Goal: Transaction & Acquisition: Purchase product/service

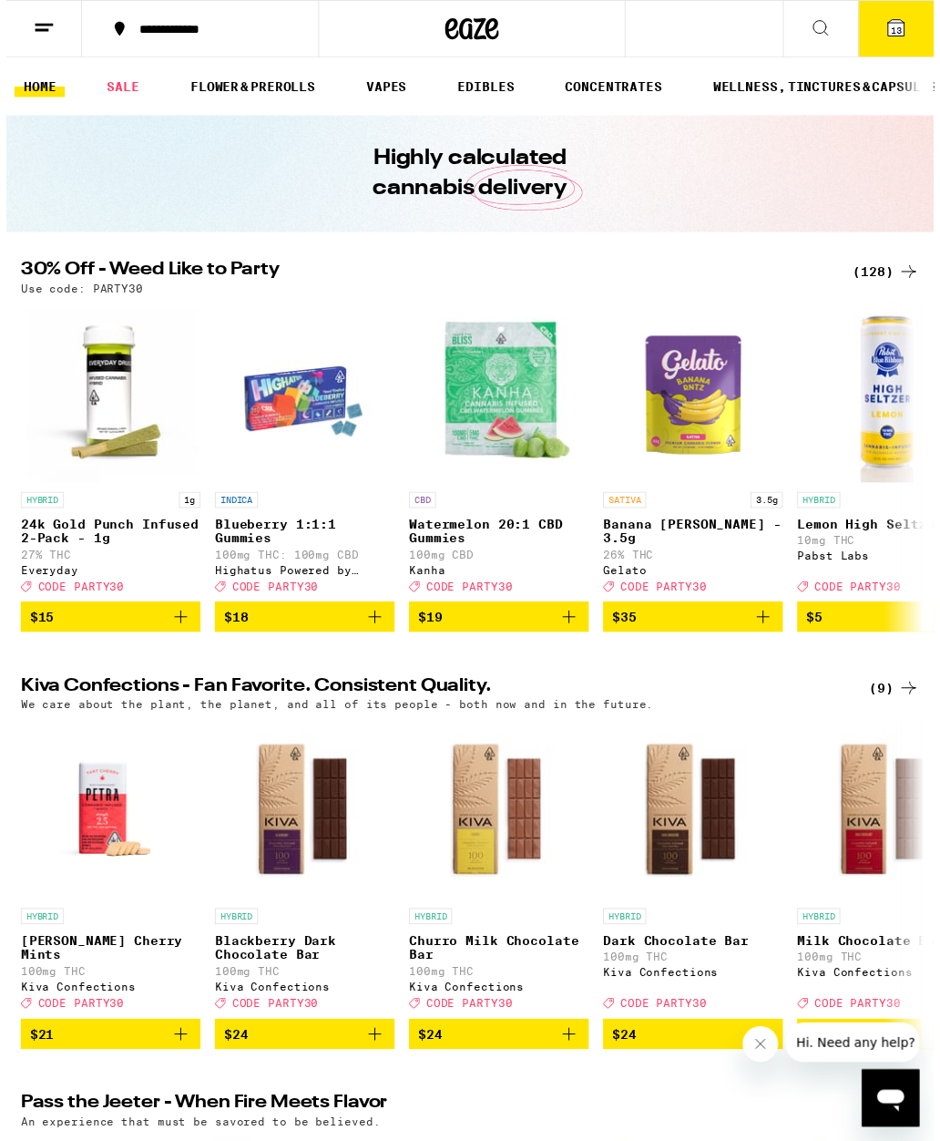
click at [902, 26] on span "13" at bounding box center [902, 30] width 11 height 11
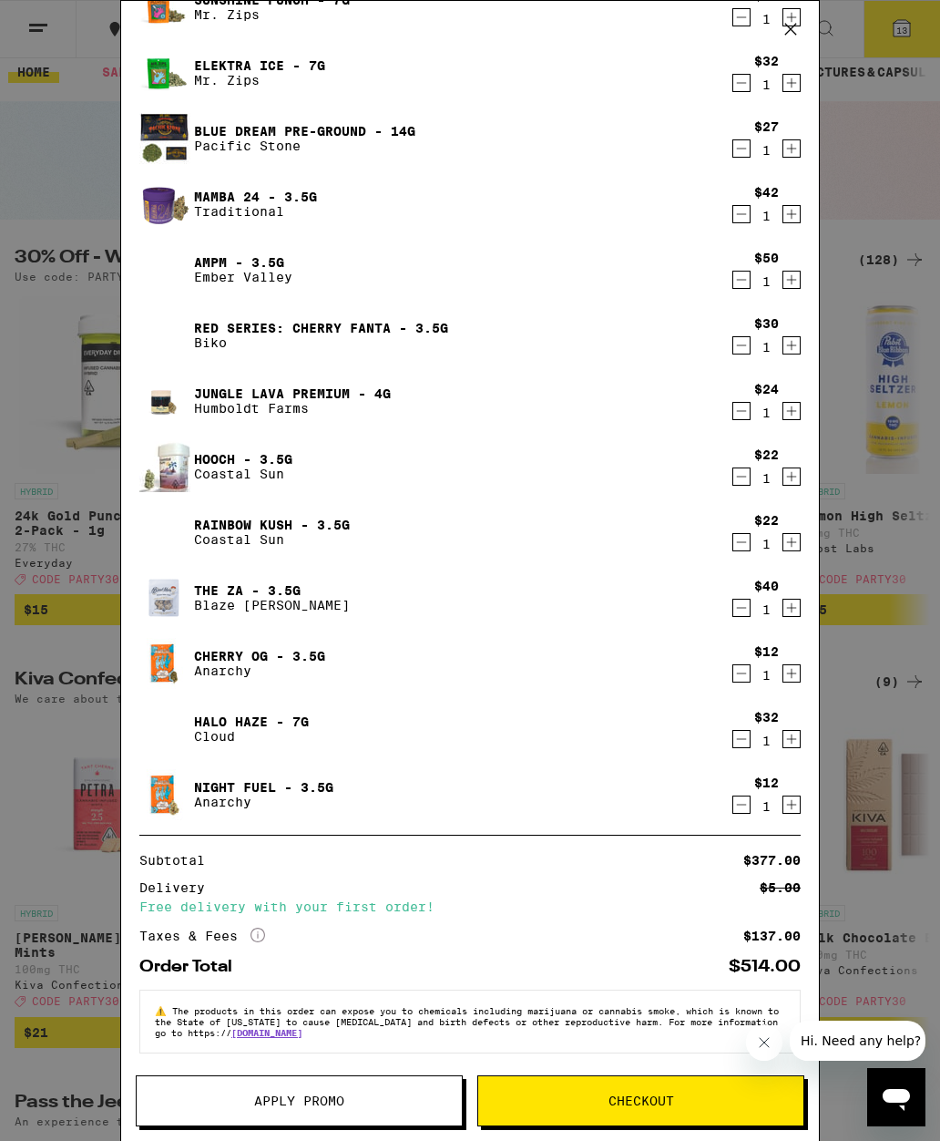
click at [599, 1104] on span "Checkout" at bounding box center [640, 1100] width 325 height 13
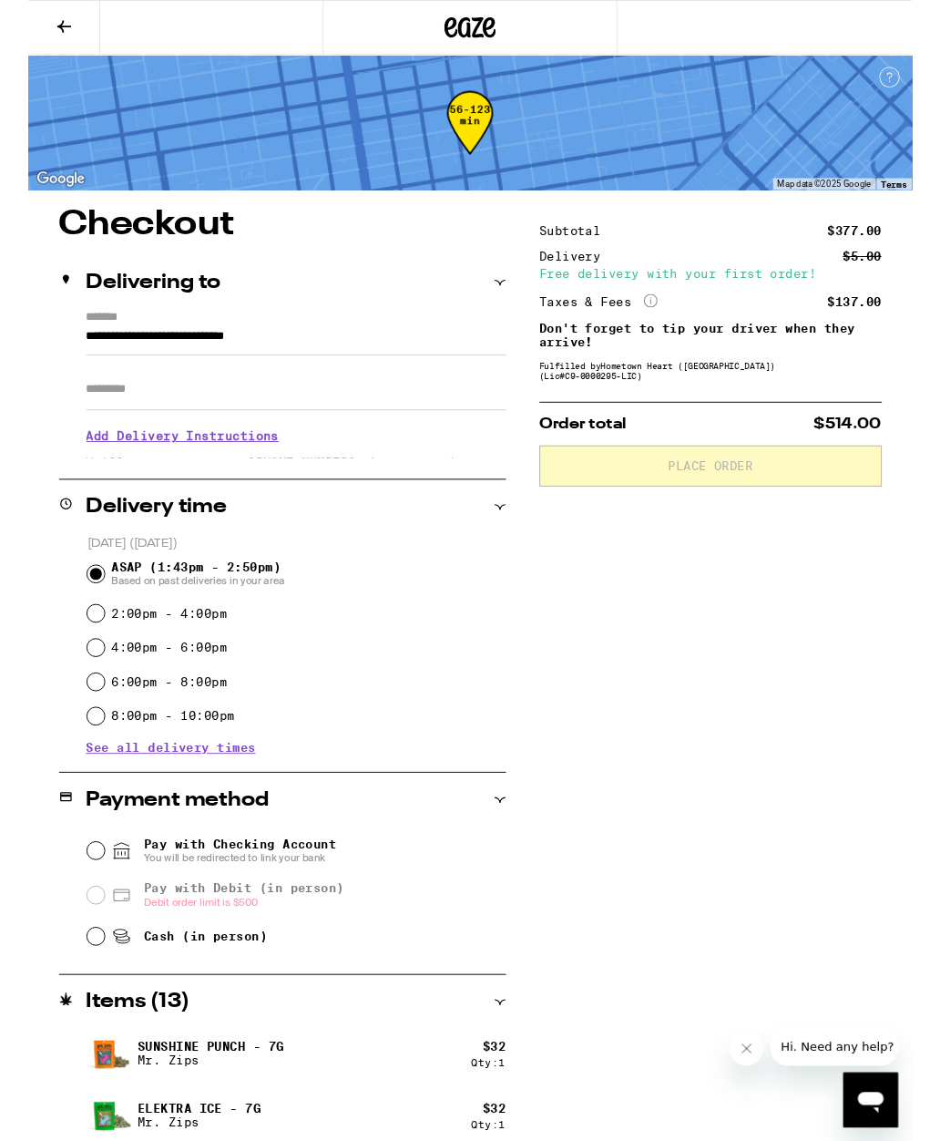
click at [78, 907] on input "Pay with Checking Account You will be redirected to link your bank" at bounding box center [72, 905] width 18 height 18
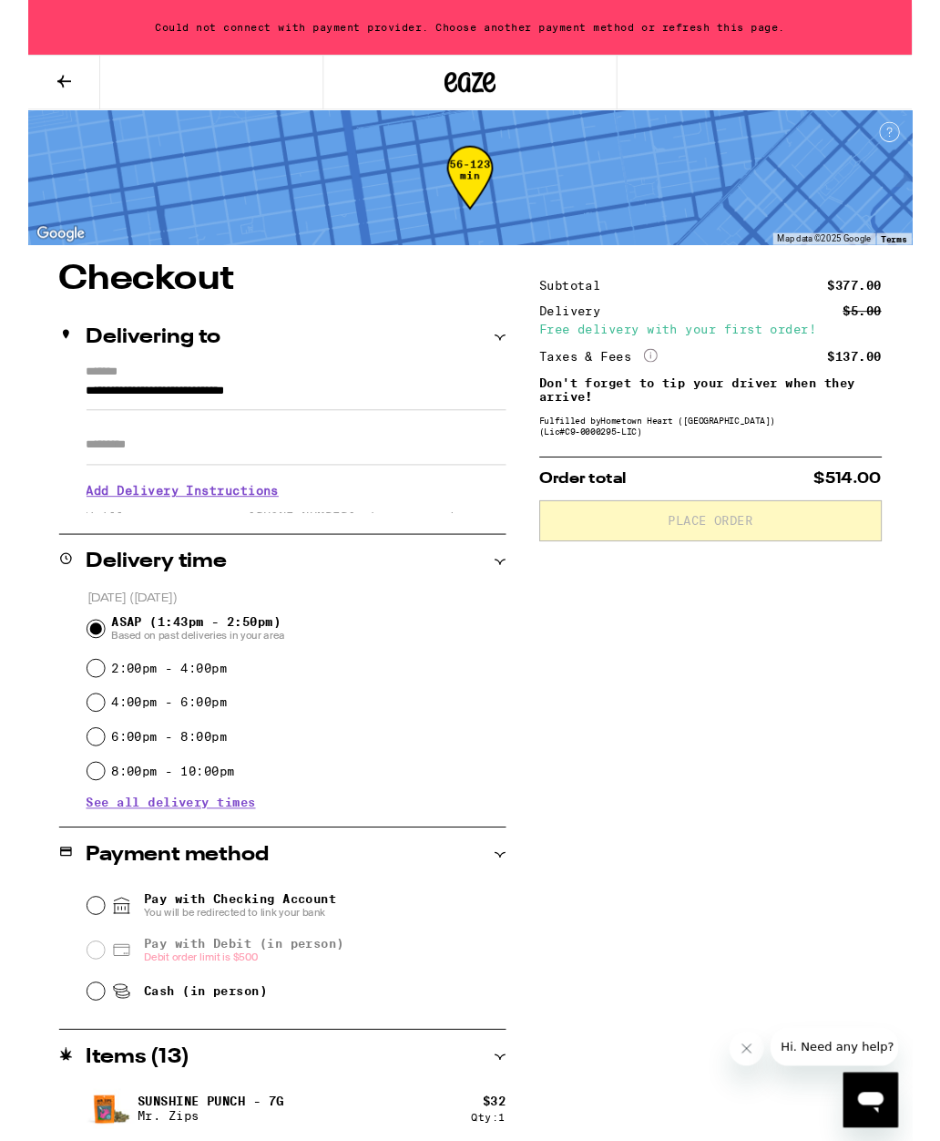
click at [75, 948] on div "Pay with Checking Account You will be redirected to link your bank" at bounding box center [286, 962] width 446 height 47
click at [467, 908] on div "Payment method" at bounding box center [271, 909] width 476 height 22
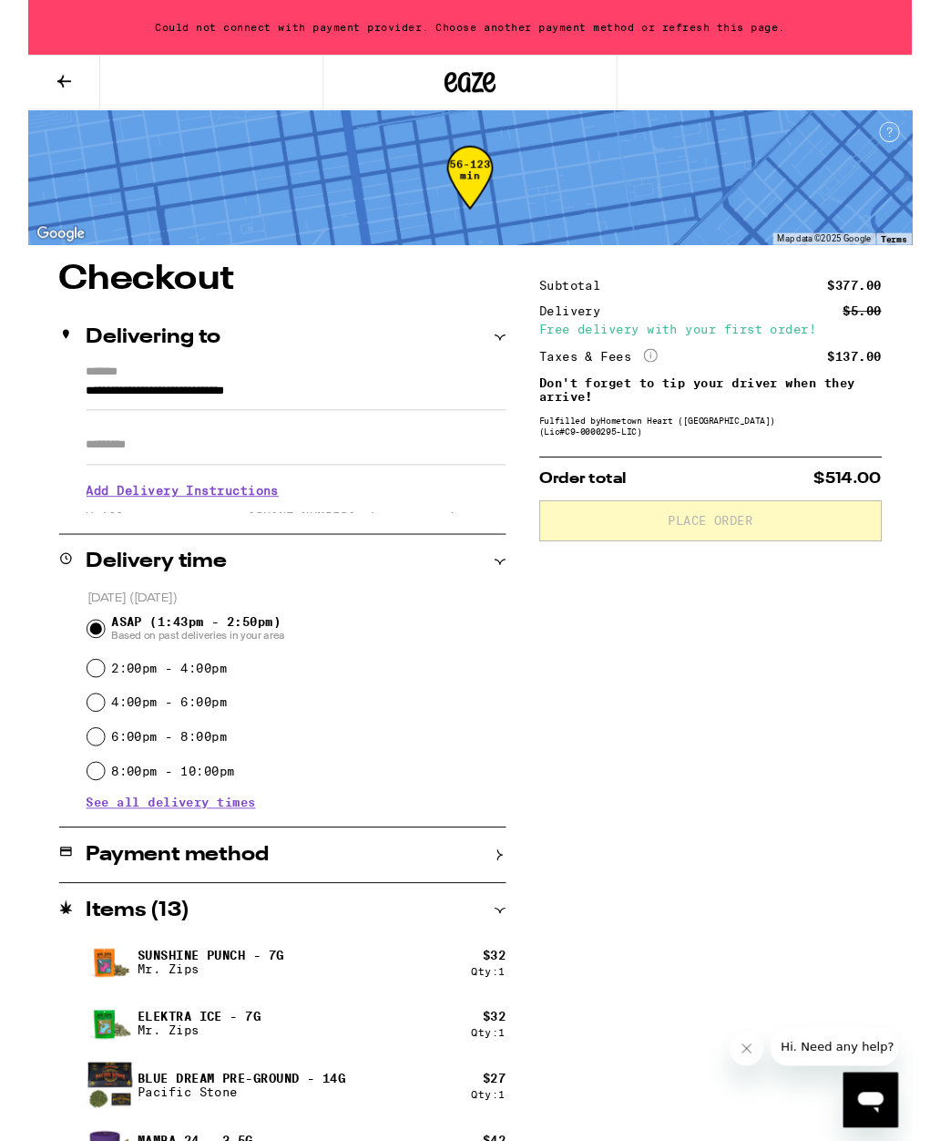
click at [262, 912] on div "Payment method" at bounding box center [271, 909] width 476 height 22
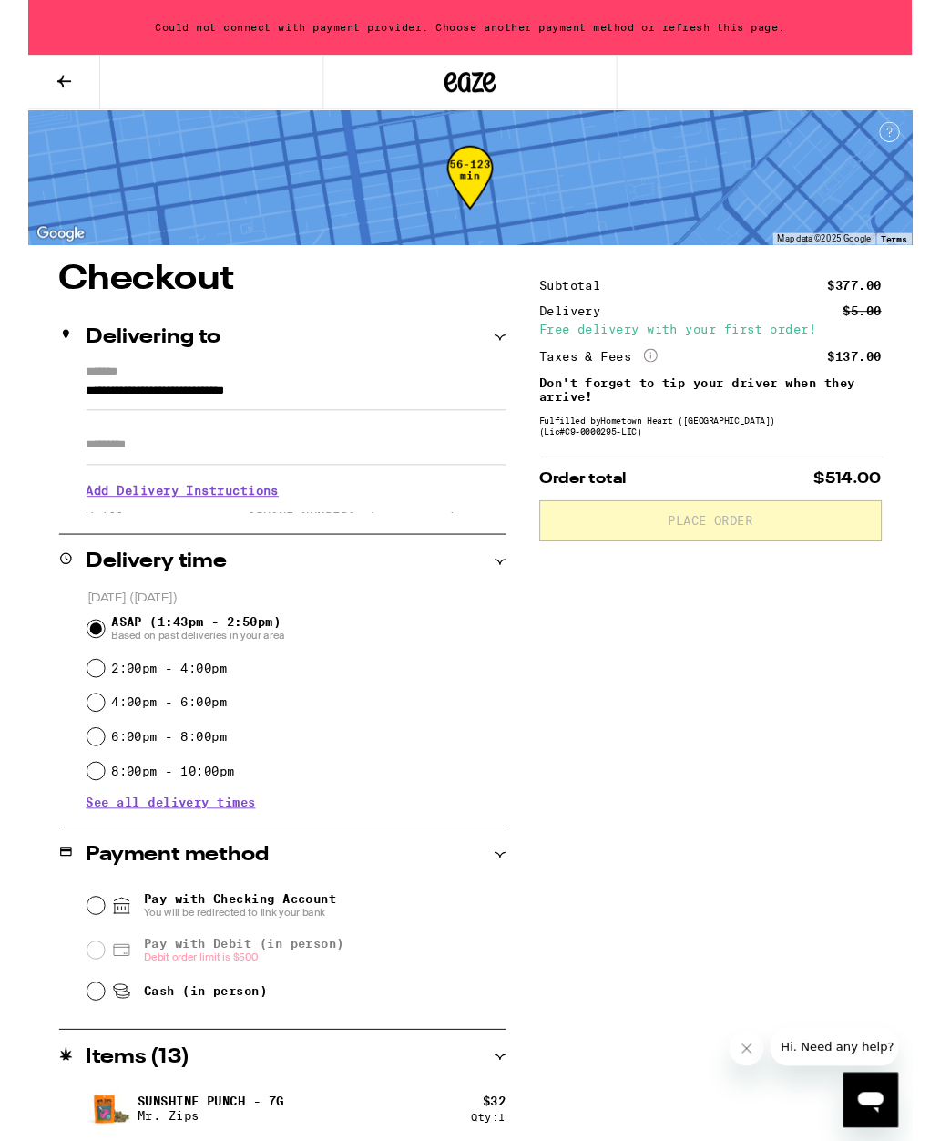
click at [78, 958] on input "Pay with Checking Account You will be redirected to link your bank" at bounding box center [72, 963] width 18 height 18
click at [321, 967] on span "You will be redirected to link your bank" at bounding box center [225, 970] width 205 height 15
click at [81, 967] on input "Pay with Checking Account You will be redirected to link your bank" at bounding box center [72, 963] width 18 height 18
click at [25, 70] on button at bounding box center [38, 87] width 77 height 57
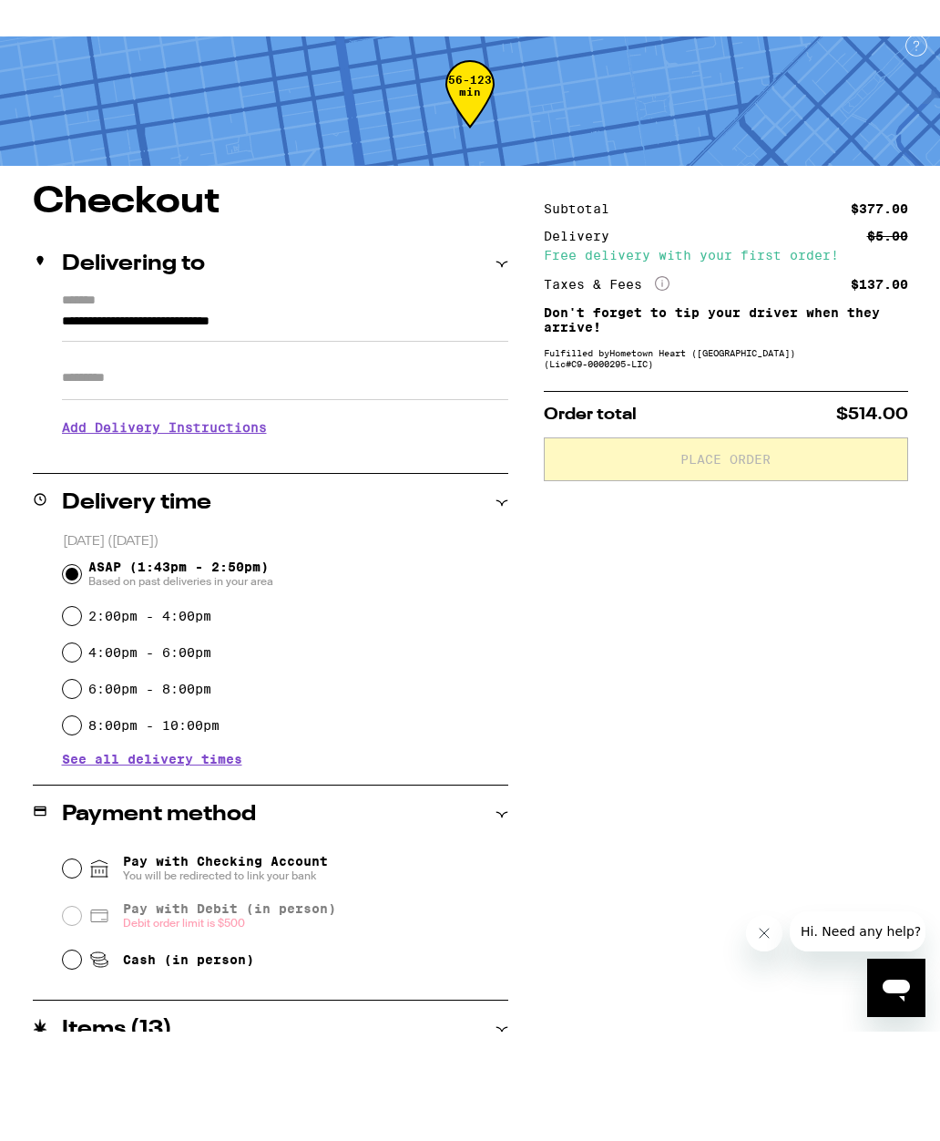
scroll to position [73, 0]
